Goal: Information Seeking & Learning: Learn about a topic

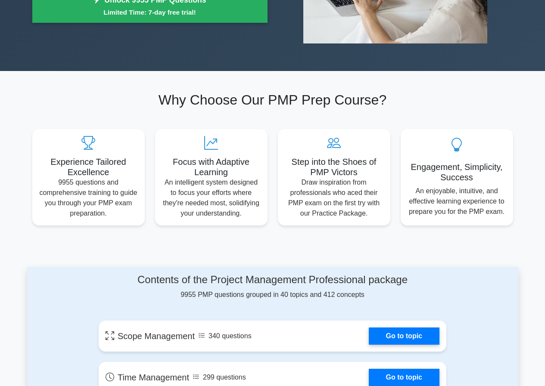
scroll to position [215, 0]
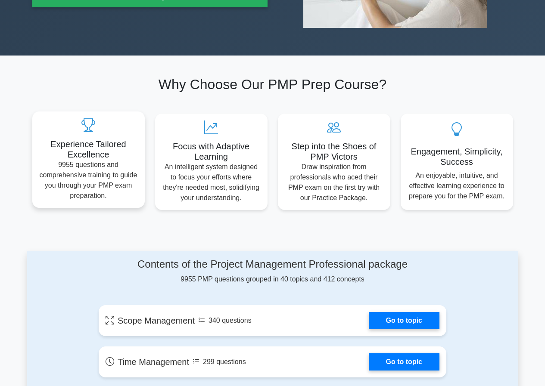
click at [105, 169] on p "9955 questions and comprehensive training to guide you through your PMP exam pr…" at bounding box center [88, 180] width 99 height 41
click at [115, 150] on h5 "Experience Tailored Excellence" at bounding box center [88, 149] width 99 height 21
click at [96, 153] on h5 "Experience Tailored Excellence" at bounding box center [88, 149] width 99 height 21
drag, startPoint x: 50, startPoint y: 142, endPoint x: 121, endPoint y: 146, distance: 71.2
click at [124, 146] on h5 "Experience Tailored Excellence" at bounding box center [88, 149] width 99 height 21
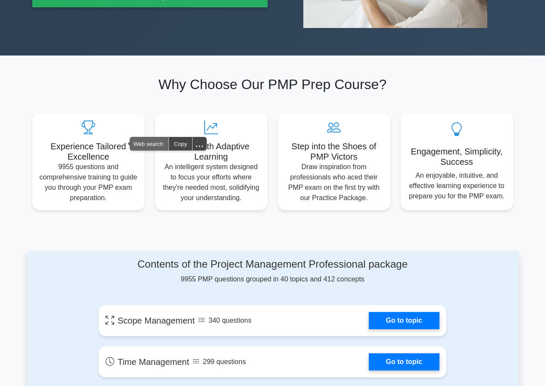
click at [155, 140] on span "Web search" at bounding box center [149, 143] width 38 height 13
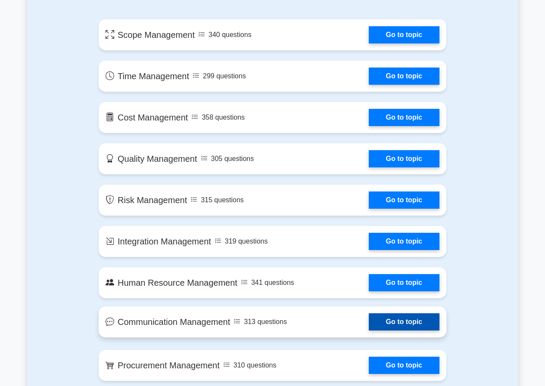
scroll to position [603, 0]
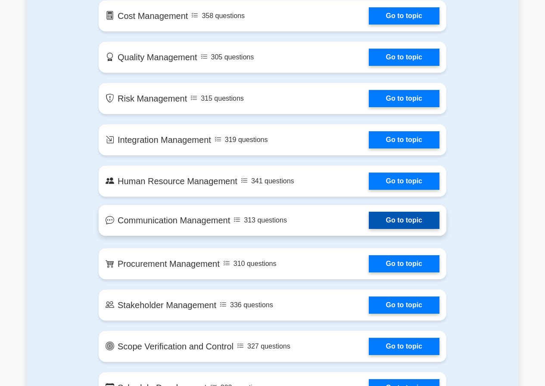
click at [369, 226] on link "Go to topic" at bounding box center [404, 220] width 71 height 17
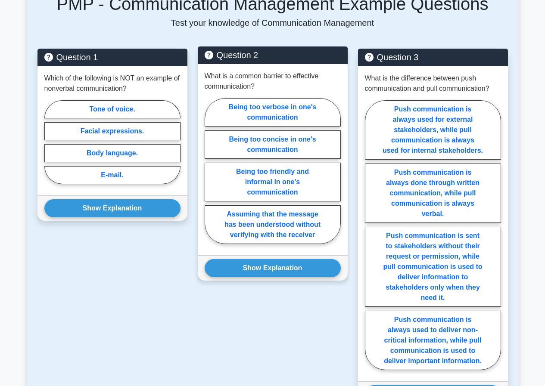
scroll to position [474, 0]
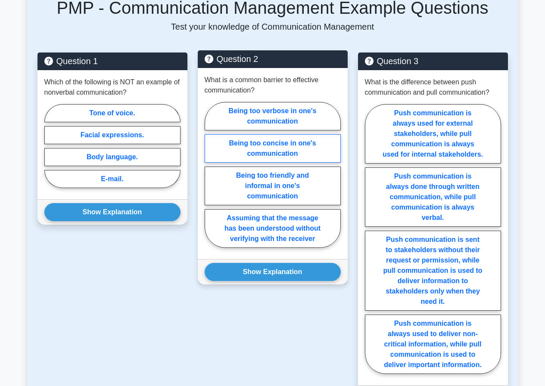
click at [265, 134] on label "Being too concise in one's communication" at bounding box center [273, 148] width 136 height 28
click at [210, 175] on input "Being too concise in one's communication" at bounding box center [208, 178] width 6 height 6
radio input "true"
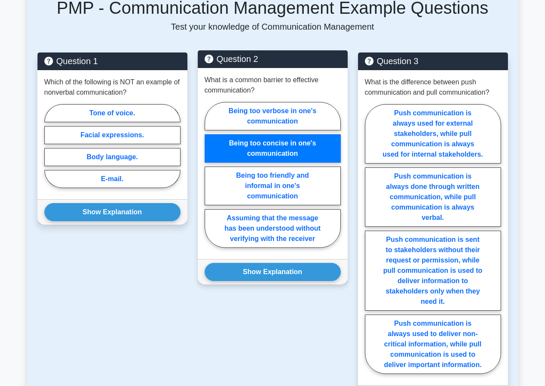
drag, startPoint x: 314, startPoint y: 93, endPoint x: 273, endPoint y: 137, distance: 60.9
click at [304, 110] on div "Being too verbose in one's communication Being too concise in one's communicati…" at bounding box center [273, 177] width 136 height 150
drag, startPoint x: 294, startPoint y: 84, endPoint x: 296, endPoint y: 99, distance: 15.2
click at [296, 102] on label "Being too verbose in one's communication" at bounding box center [273, 116] width 136 height 28
click at [210, 175] on input "Being too verbose in one's communication" at bounding box center [208, 178] width 6 height 6
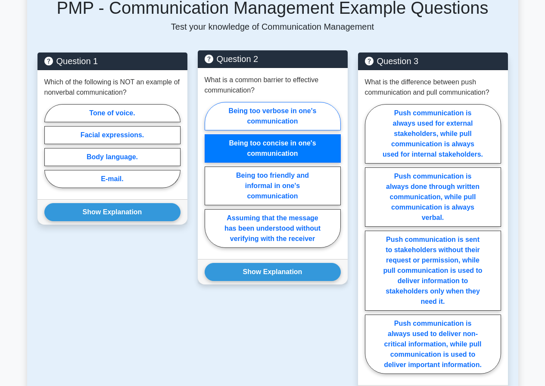
radio input "true"
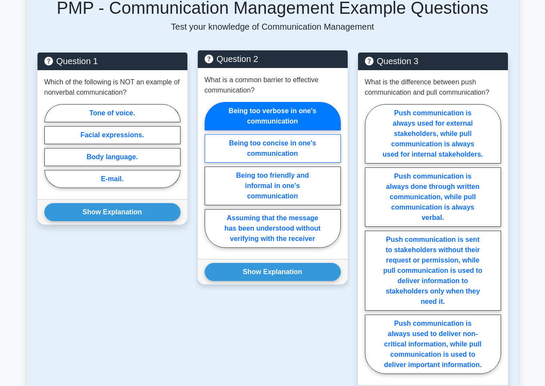
drag, startPoint x: 294, startPoint y: 122, endPoint x: 276, endPoint y: 134, distance: 21.1
click at [294, 134] on label "Being too concise in one's communication" at bounding box center [273, 148] width 136 height 28
click at [210, 175] on input "Being too concise in one's communication" at bounding box center [208, 178] width 6 height 6
radio input "true"
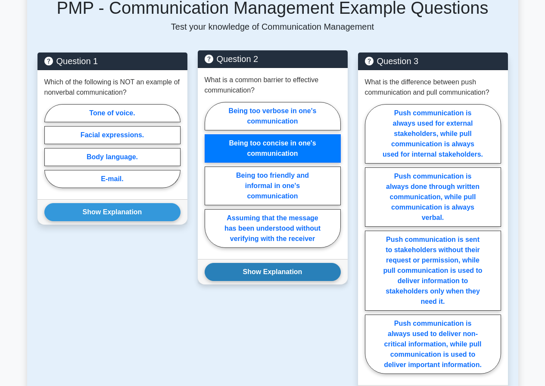
click at [268, 263] on button "Show Explanation" at bounding box center [273, 272] width 136 height 18
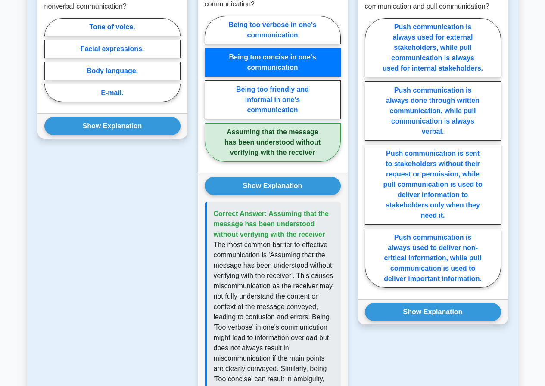
click at [275, 283] on p "The most common barrier to effective communication is 'Assuming that the messag…" at bounding box center [274, 353] width 120 height 227
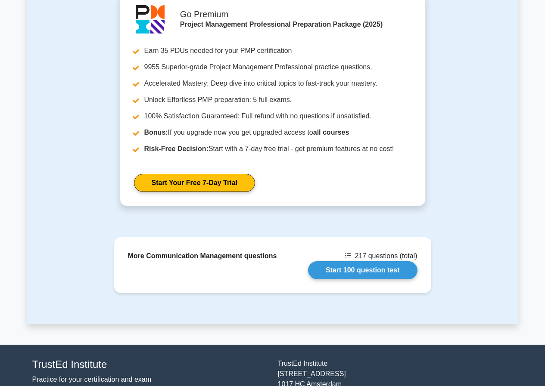
scroll to position [1068, 0]
